Goal: Task Accomplishment & Management: Manage account settings

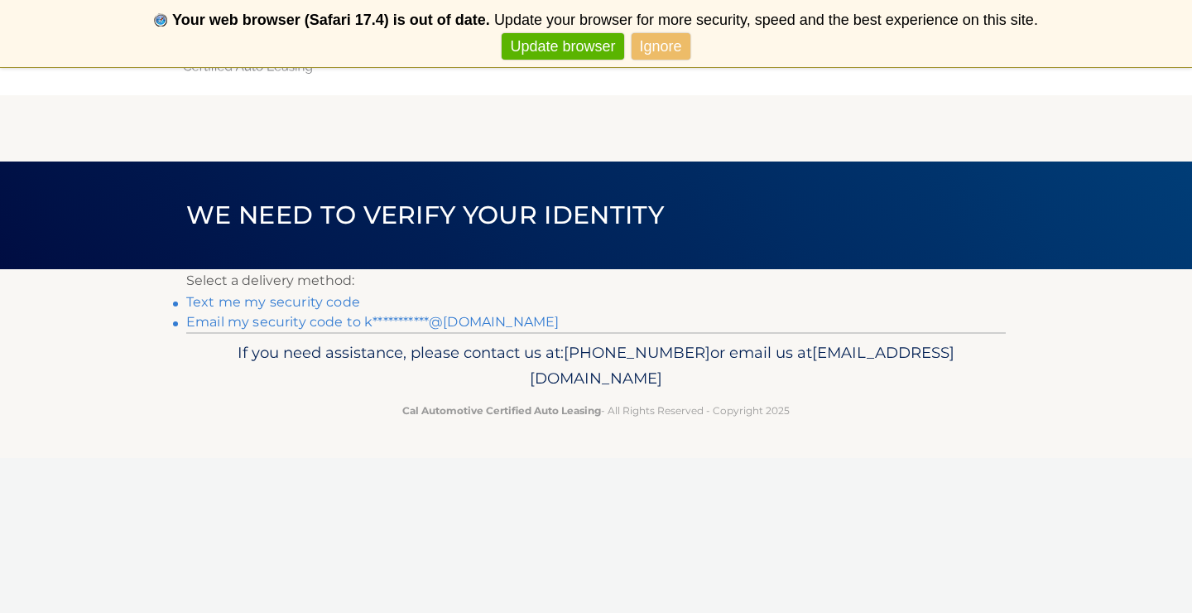
click at [252, 305] on link "Text me my security code" at bounding box center [273, 302] width 174 height 16
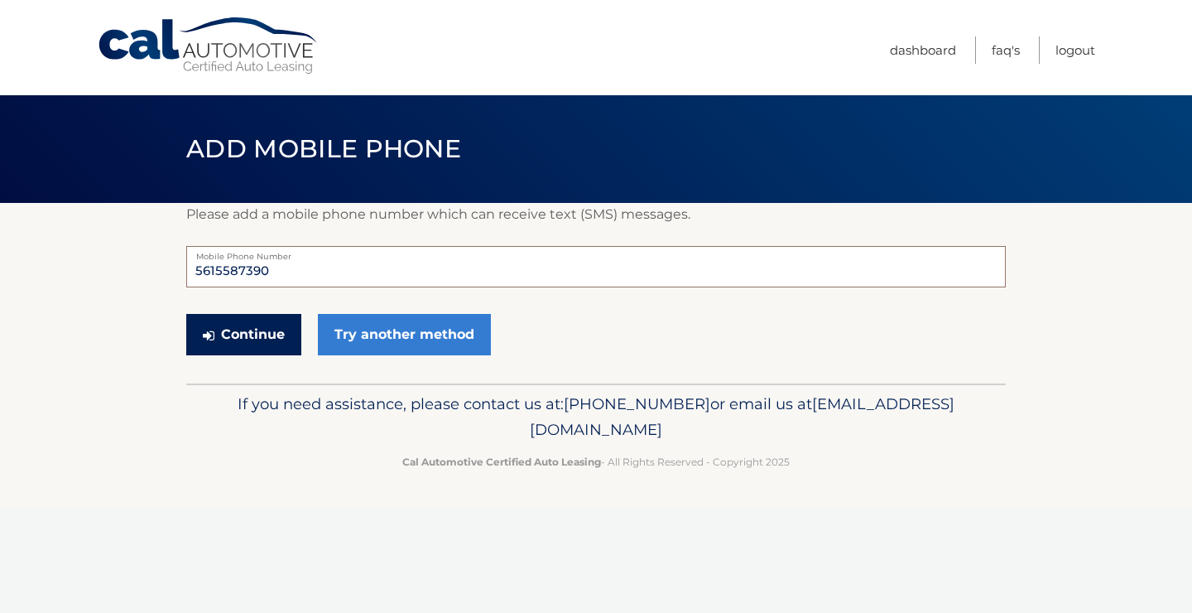
type input "5615587390"
click at [267, 344] on button "Continue" at bounding box center [243, 334] width 115 height 41
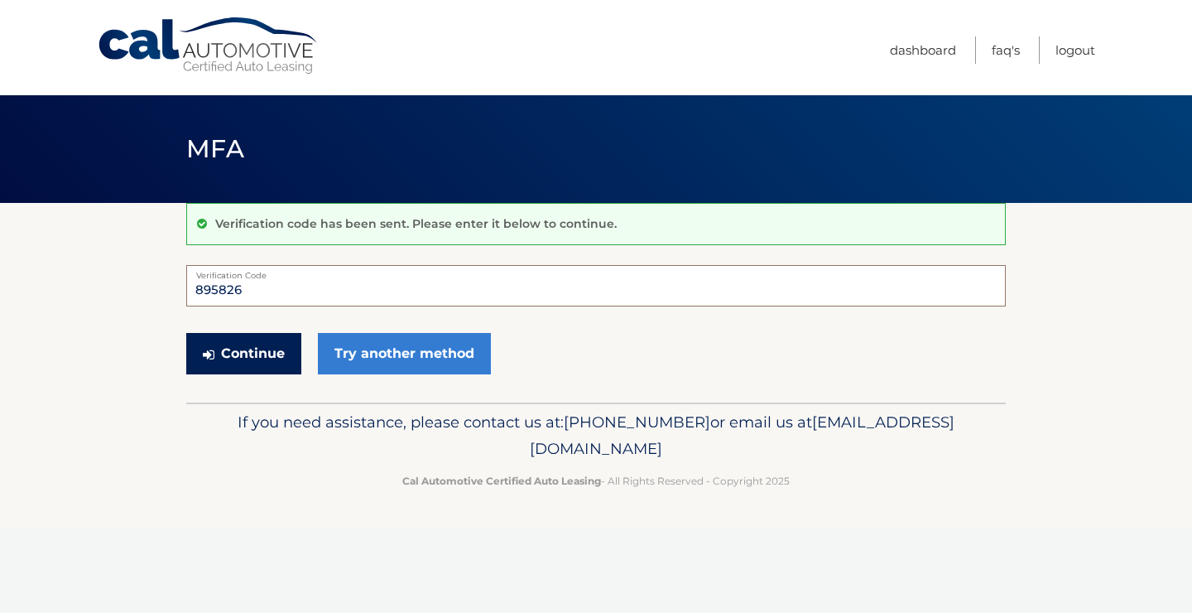
type input "895826"
click at [252, 351] on button "Continue" at bounding box center [243, 353] width 115 height 41
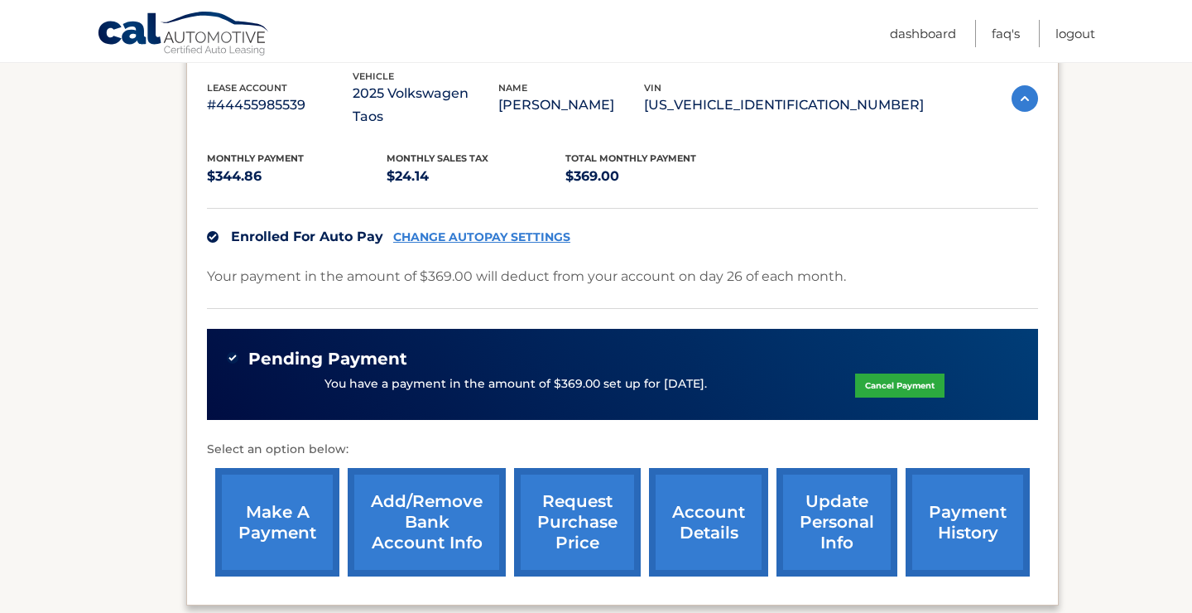
scroll to position [310, 0]
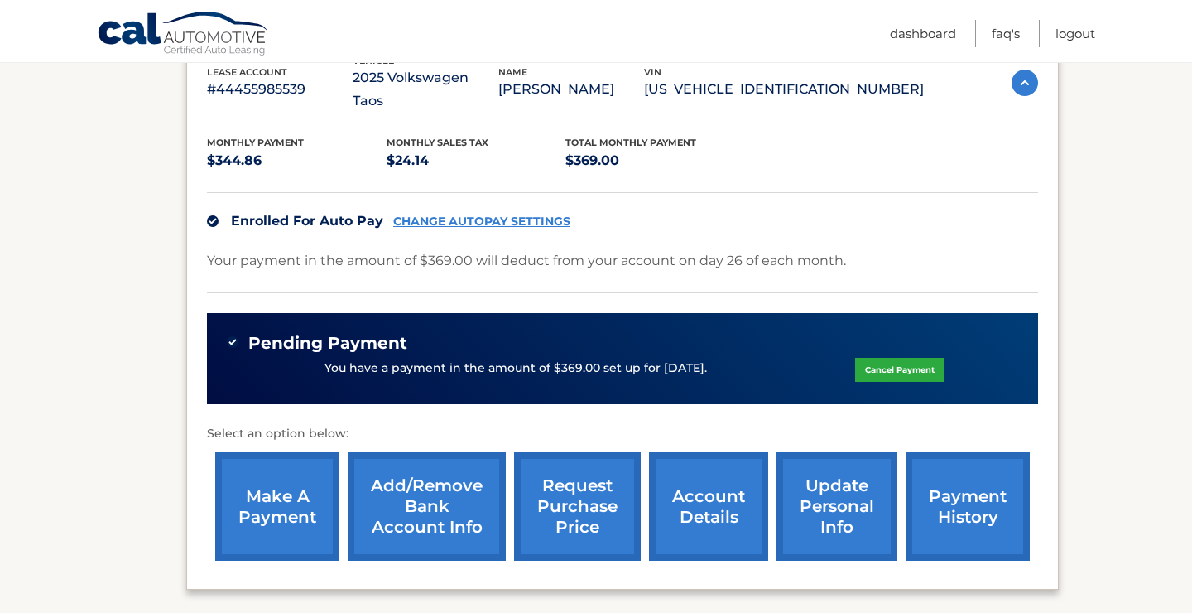
click at [197, 27] on link "Cal Automotive" at bounding box center [184, 35] width 174 height 48
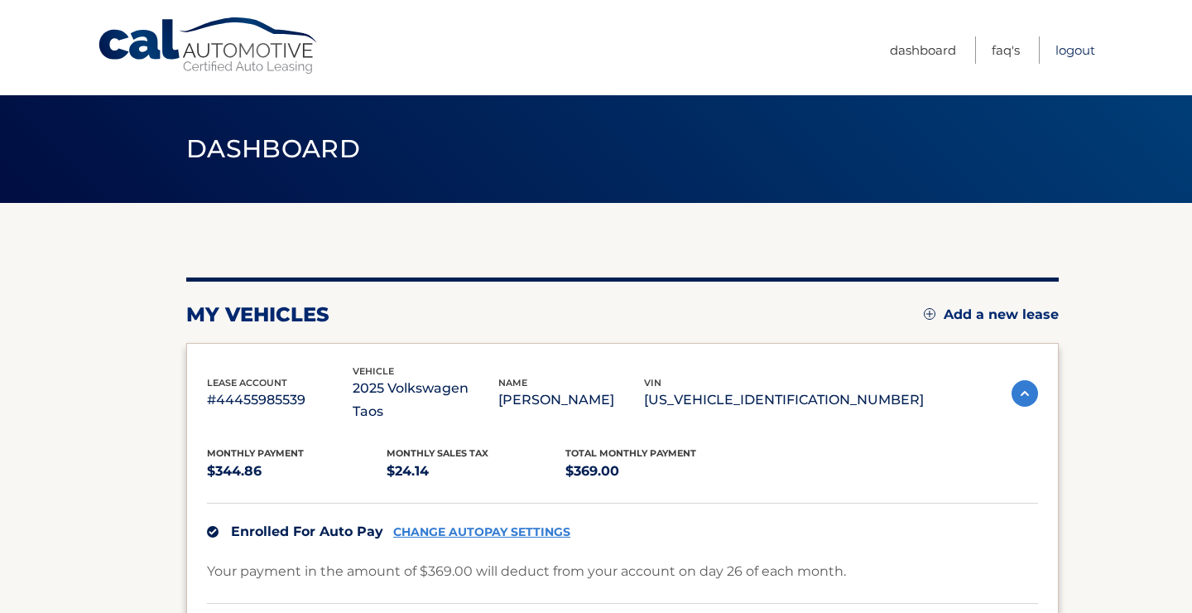
click at [1092, 46] on link "Logout" at bounding box center [1075, 49] width 40 height 27
